Goal: Task Accomplishment & Management: Manage account settings

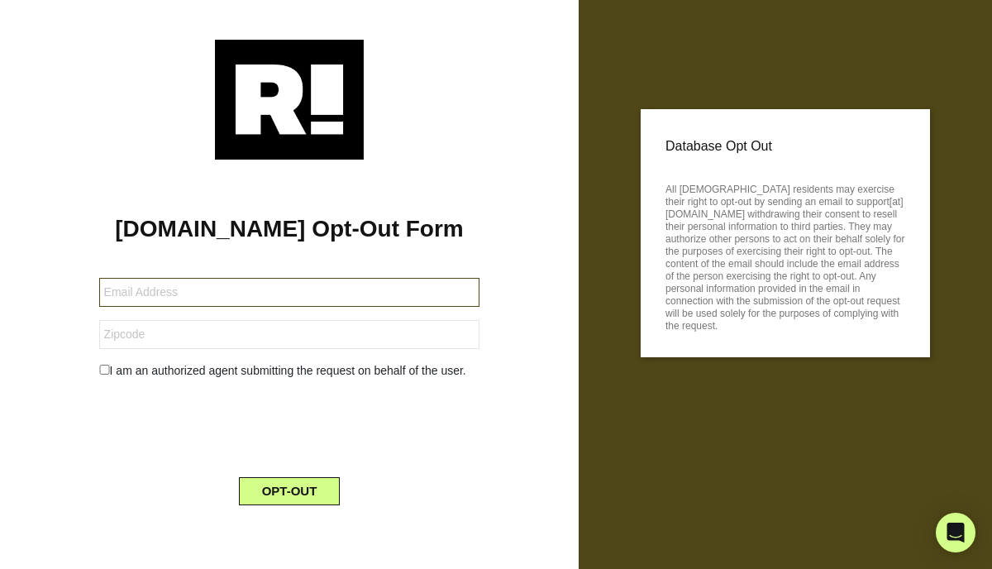
click at [220, 291] on input "text" at bounding box center [289, 292] width 381 height 29
type input "aperrycamp@gmail.com"
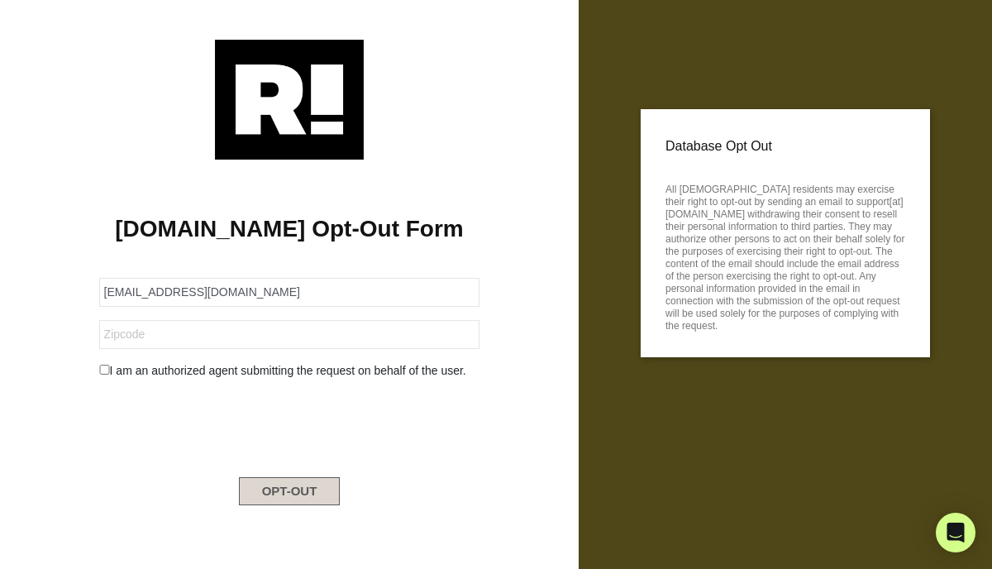
click at [281, 486] on button "OPT-OUT" at bounding box center [290, 491] width 102 height 28
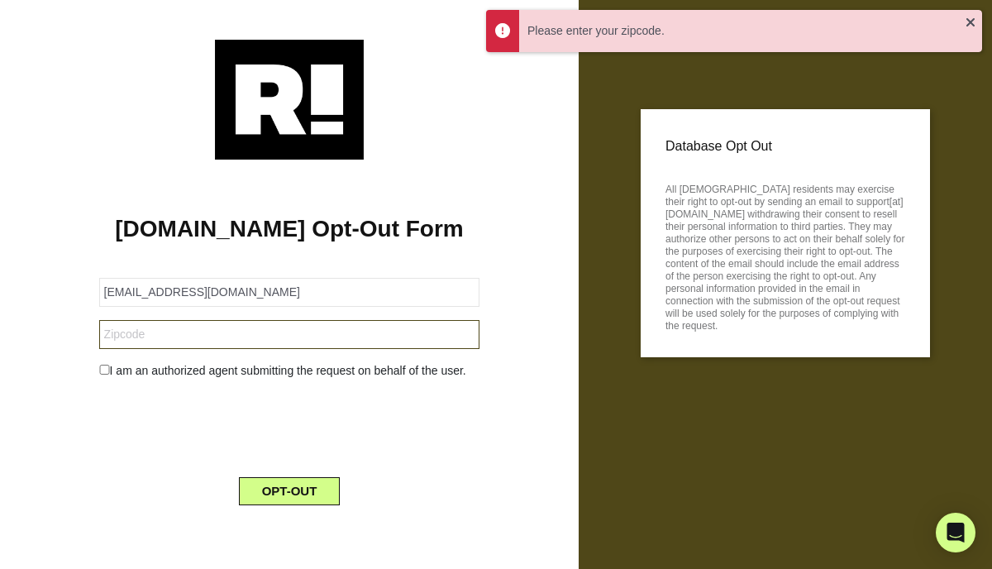
click at [186, 340] on input "text" at bounding box center [289, 334] width 381 height 29
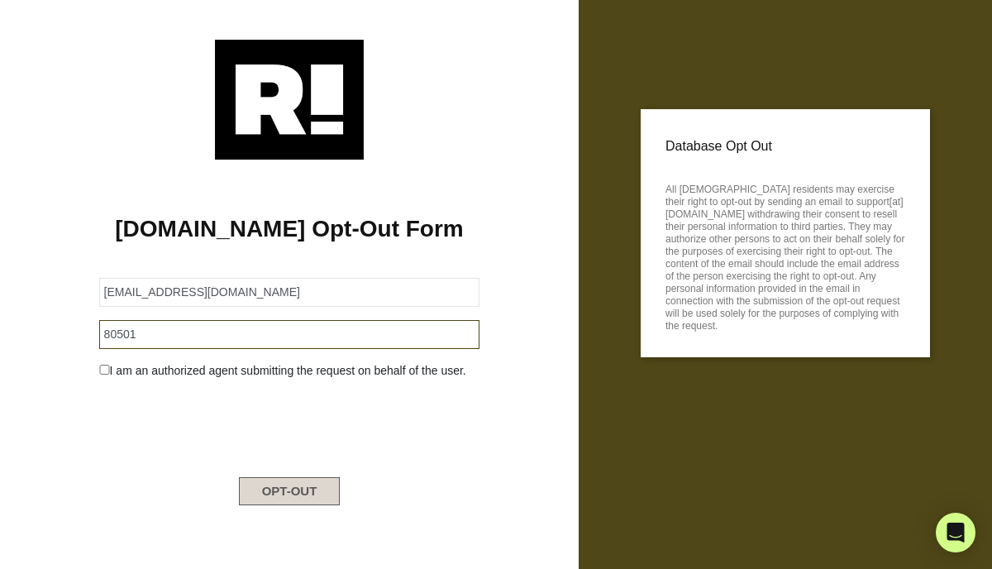
type input "80501"
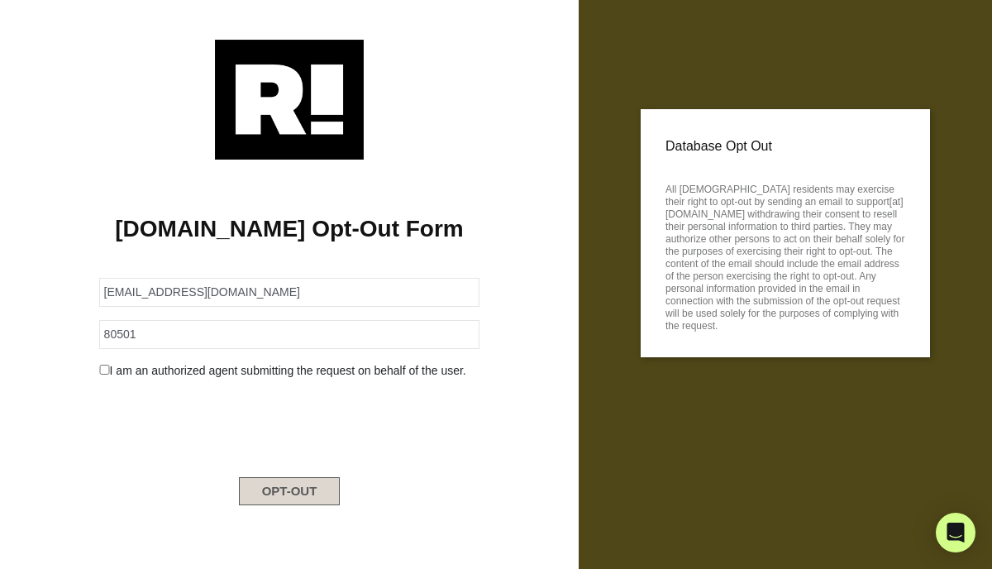
click at [288, 496] on button "OPT-OUT" at bounding box center [290, 491] width 102 height 28
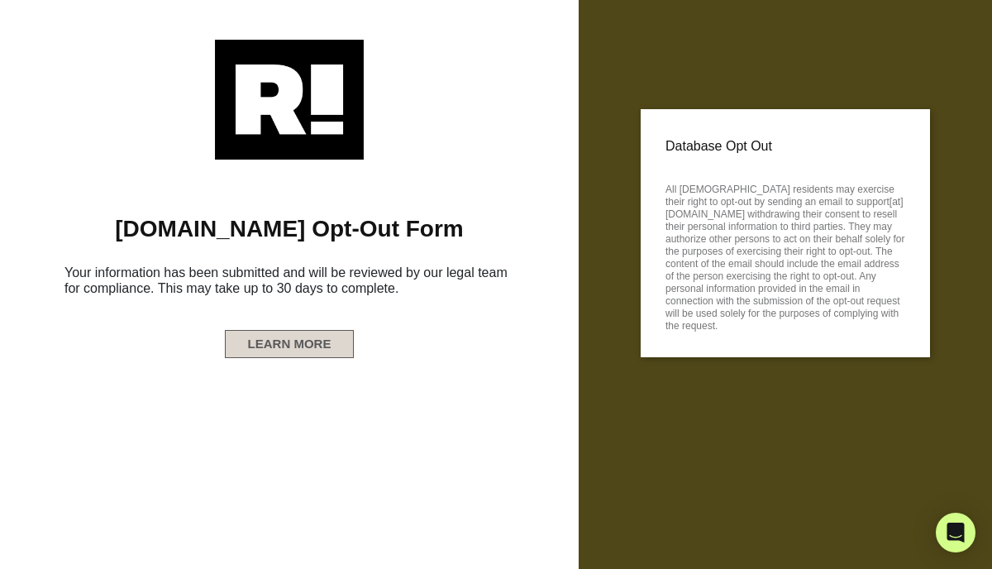
click at [274, 343] on button "LEARN MORE" at bounding box center [290, 344] width 130 height 28
